Goal: Information Seeking & Learning: Learn about a topic

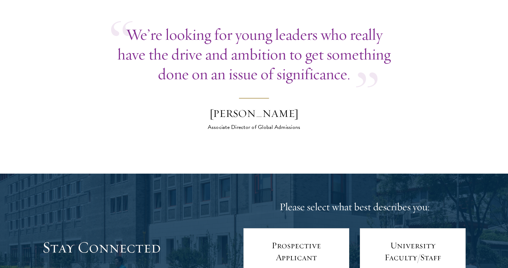
scroll to position [2725, 0]
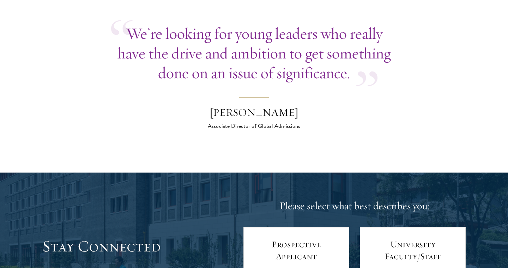
click at [256, 122] on div "Associate Director of Global Admissions" at bounding box center [253, 126] width 123 height 8
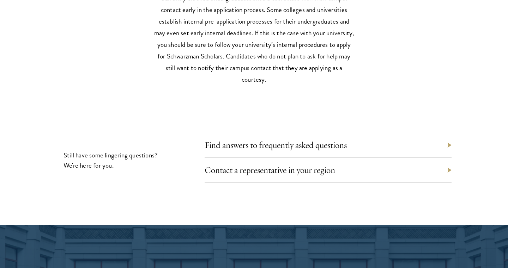
scroll to position [3241, 0]
click at [219, 139] on link "Find answers to frequently asked questions" at bounding box center [281, 144] width 142 height 11
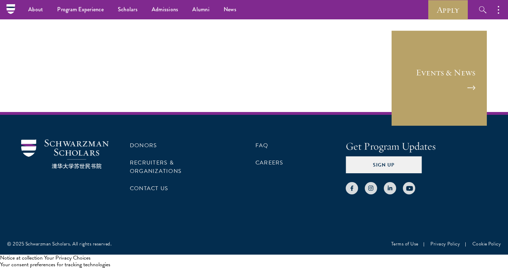
scroll to position [149, 0]
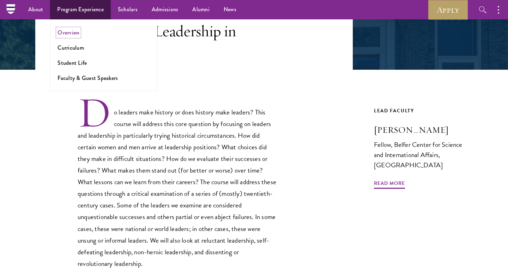
click at [65, 36] on link "Overview" at bounding box center [68, 33] width 22 height 8
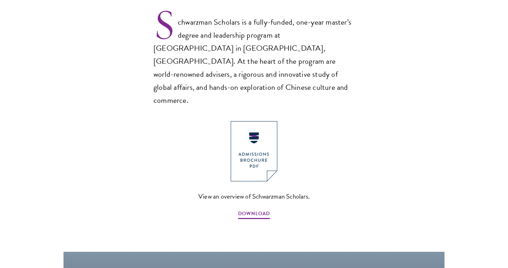
scroll to position [565, 0]
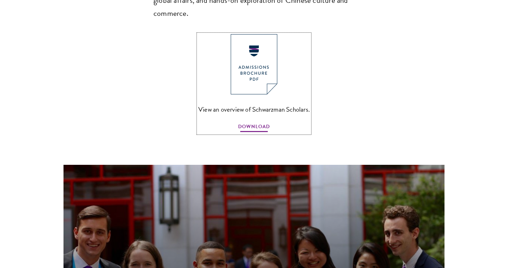
click at [257, 122] on span "DOWNLOAD" at bounding box center [254, 127] width 32 height 11
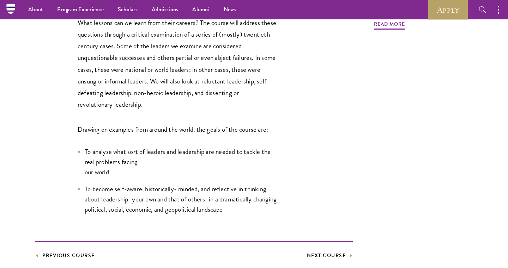
scroll to position [178, 0]
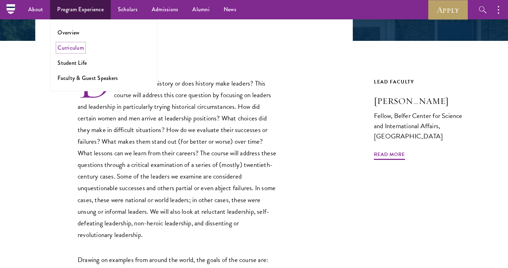
click at [78, 45] on link "Curriculum" at bounding box center [70, 48] width 26 height 8
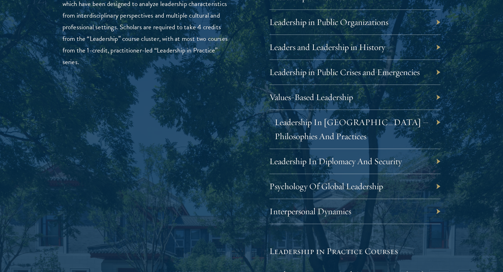
scroll to position [1230, 0]
click at [308, 124] on link "Leadership In [GEOGRAPHIC_DATA] – Philosophies And Practices" at bounding box center [351, 128] width 154 height 25
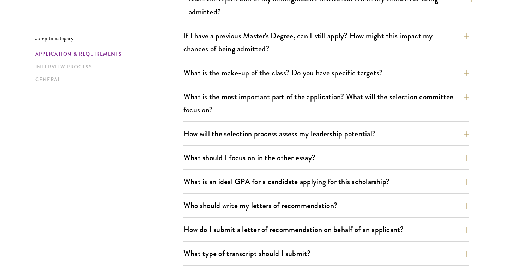
scroll to position [332, 0]
click at [219, 149] on div "What are the important Schwarzman Scholars application dates? Applicants who ho…" at bounding box center [326, 183] width 286 height 556
click at [216, 161] on button "What should I focus on in the other essay?" at bounding box center [332, 158] width 286 height 16
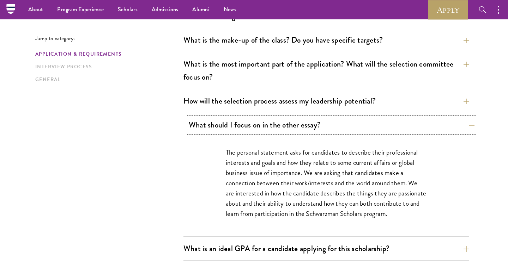
scroll to position [363, 0]
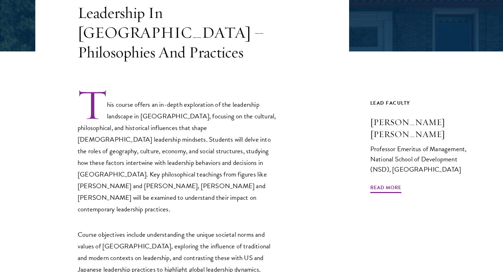
scroll to position [168, 0]
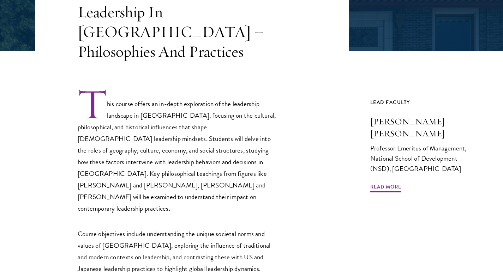
click at [234, 61] on div "This course offers an in-depth exploration of the leadership landscape in [GEOG…" at bounding box center [192, 249] width 314 height 377
